Goal: Task Accomplishment & Management: Use online tool/utility

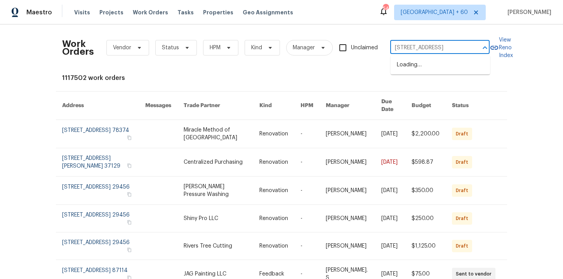
scroll to position [0, 7]
click at [418, 66] on li "[STREET_ADDRESS]" at bounding box center [439, 65] width 99 height 13
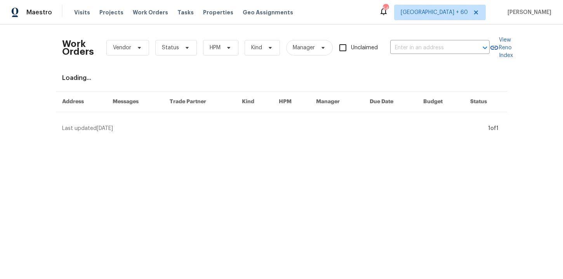
type input "[STREET_ADDRESS]"
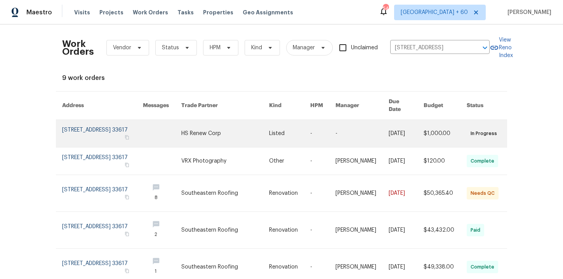
click at [92, 126] on link at bounding box center [102, 133] width 81 height 27
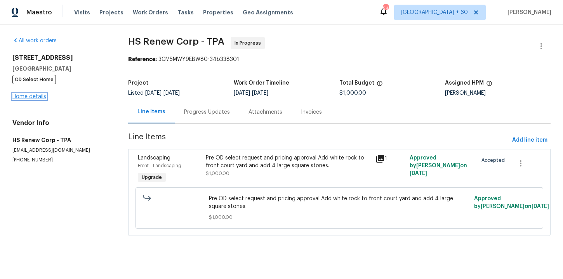
click at [39, 99] on link "Home details" at bounding box center [29, 96] width 34 height 5
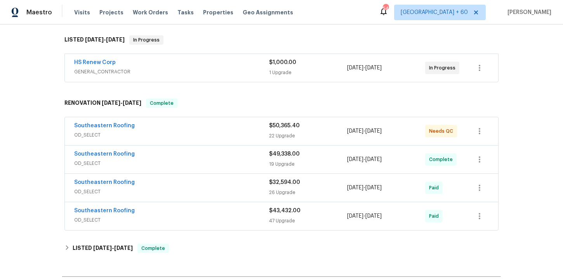
scroll to position [164, 0]
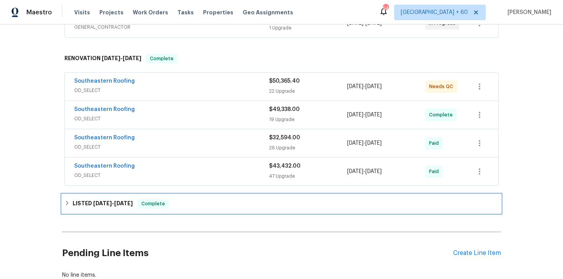
click at [194, 203] on div "LISTED [DATE] - [DATE] Complete" at bounding box center [281, 203] width 434 height 9
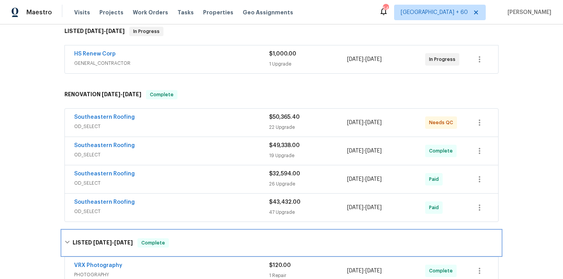
scroll to position [130, 0]
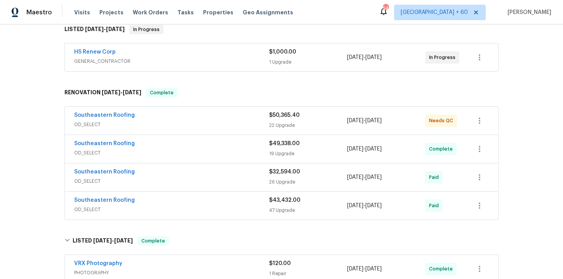
click at [203, 55] on div "HS Renew Corp" at bounding box center [171, 52] width 195 height 9
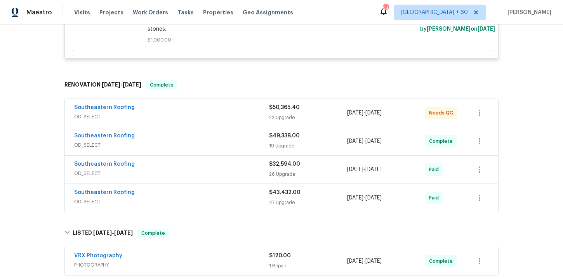
scroll to position [262, 0]
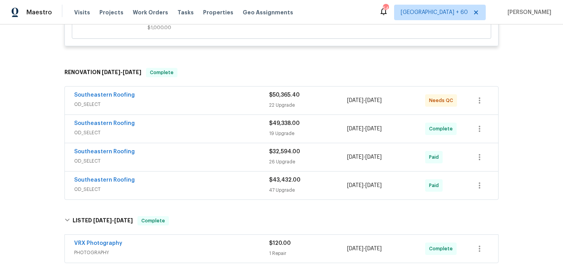
click at [242, 187] on span "OD_SELECT" at bounding box center [171, 189] width 195 height 8
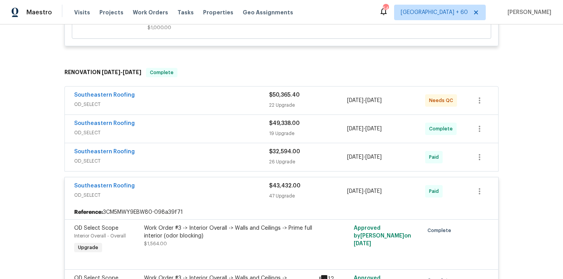
click at [231, 159] on span "OD_SELECT" at bounding box center [171, 161] width 195 height 8
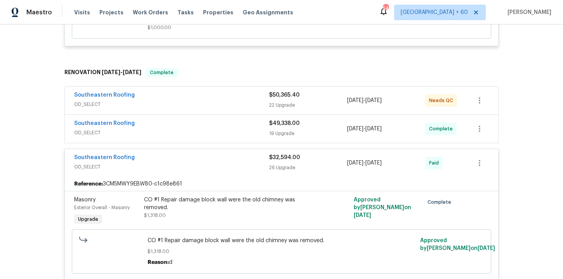
click at [223, 125] on div "Southeastern Roofing" at bounding box center [171, 124] width 195 height 9
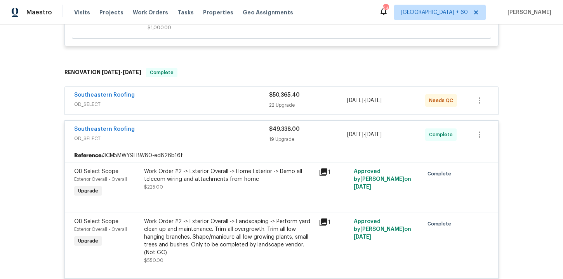
click at [214, 98] on div "Southeastern Roofing" at bounding box center [171, 95] width 195 height 9
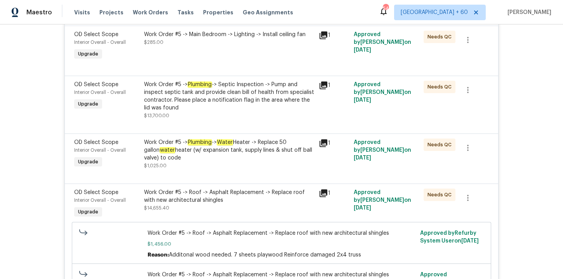
scroll to position [1273, 0]
